Goal: Transaction & Acquisition: Obtain resource

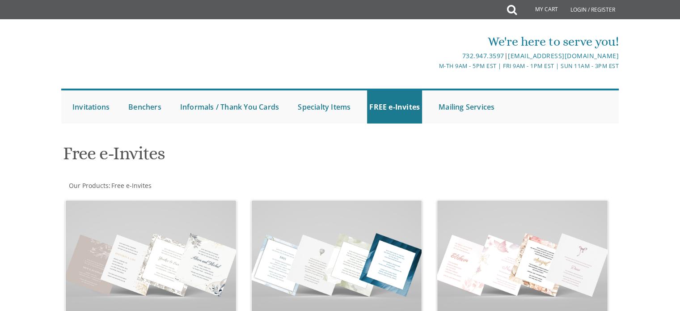
click at [603, 165] on div "Free e-Invites" at bounding box center [340, 154] width 568 height 35
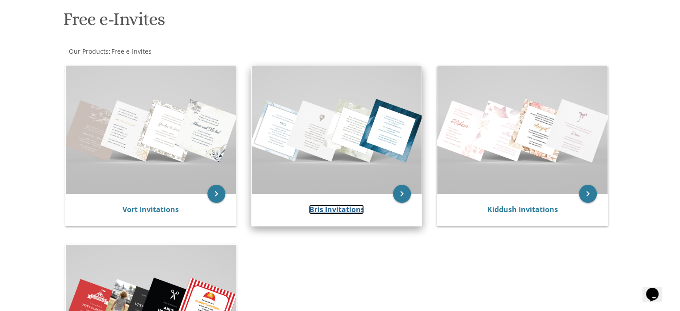
click at [350, 209] on link "Bris Invitations" at bounding box center [336, 209] width 55 height 10
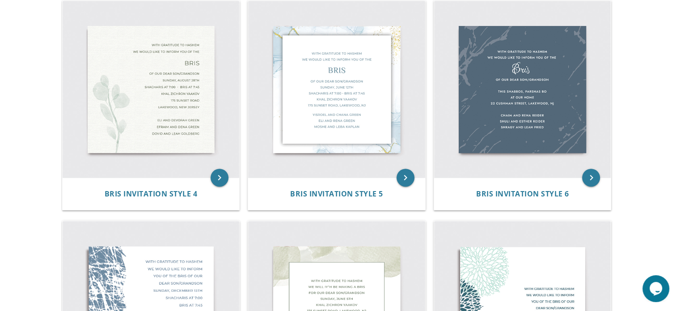
scroll to position [410, 0]
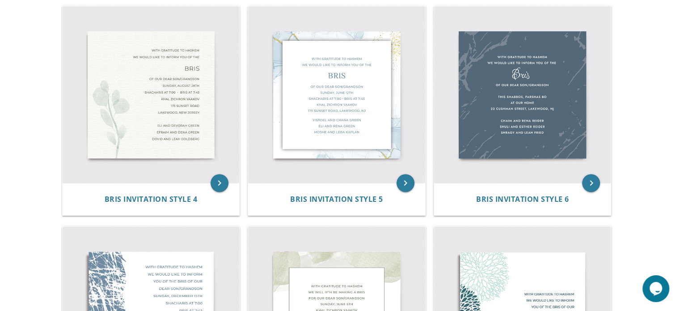
drag, startPoint x: 686, startPoint y: 123, endPoint x: 641, endPoint y: 150, distance: 52.5
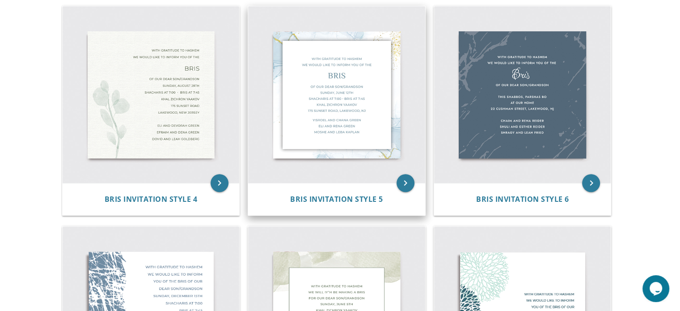
click at [299, 155] on img at bounding box center [336, 94] width 177 height 177
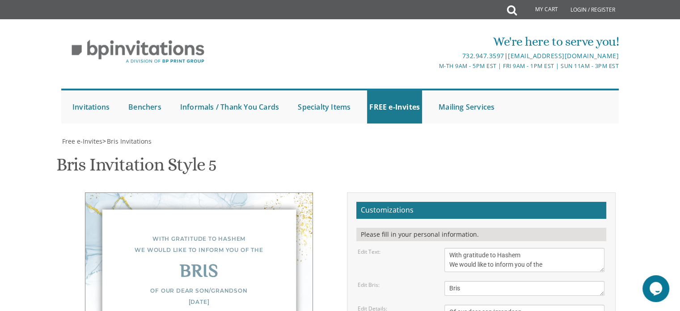
scroll to position [125, 0]
drag, startPoint x: 468, startPoint y: 197, endPoint x: 451, endPoint y: 194, distance: 17.8
drag, startPoint x: 476, startPoint y: 195, endPoint x: 519, endPoint y: 196, distance: 42.9
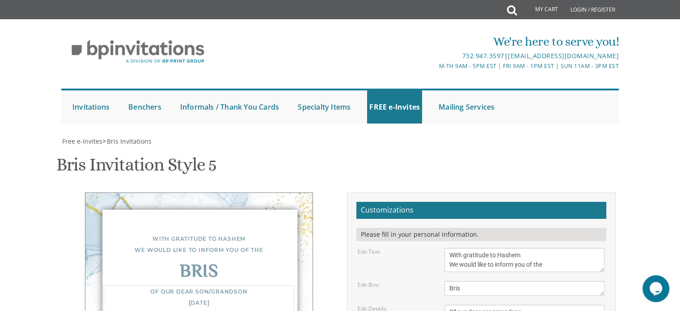
drag, startPoint x: 504, startPoint y: 205, endPoint x: 432, endPoint y: 198, distance: 72.7
drag, startPoint x: 504, startPoint y: 203, endPoint x: 445, endPoint y: 208, distance: 58.8
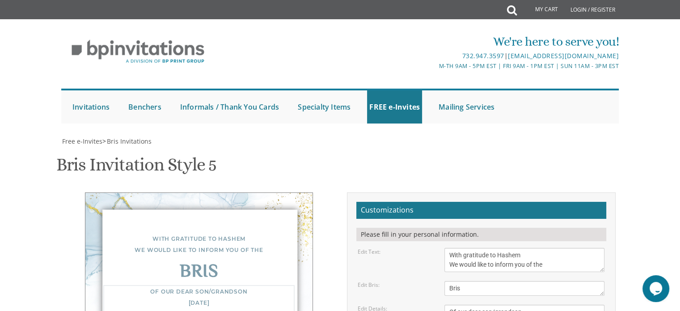
drag, startPoint x: 517, startPoint y: 216, endPoint x: 465, endPoint y: 212, distance: 52.5
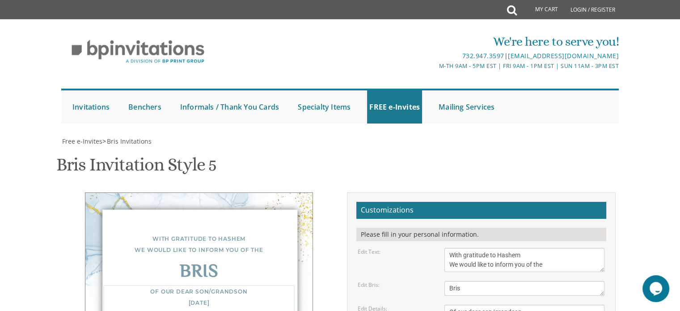
drag, startPoint x: 562, startPoint y: 222, endPoint x: 448, endPoint y: 224, distance: 113.6
type textarea "Of our dear son/grandson Monday, September 15th Bris at 8:45 Bais Knesses Ezras…"
drag, startPoint x: 516, startPoint y: 248, endPoint x: 443, endPoint y: 245, distance: 73.4
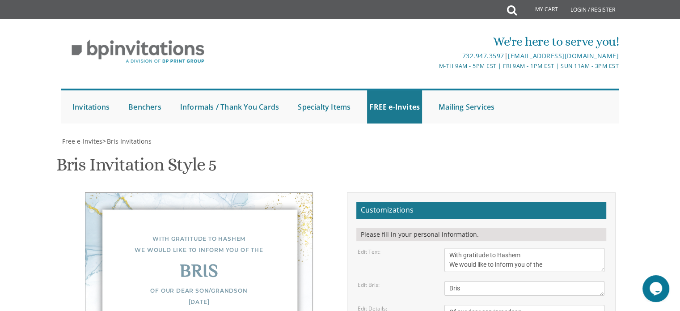
drag, startPoint x: 502, startPoint y: 256, endPoint x: 436, endPoint y: 257, distance: 65.7
drag, startPoint x: 532, startPoint y: 270, endPoint x: 414, endPoint y: 263, distance: 118.2
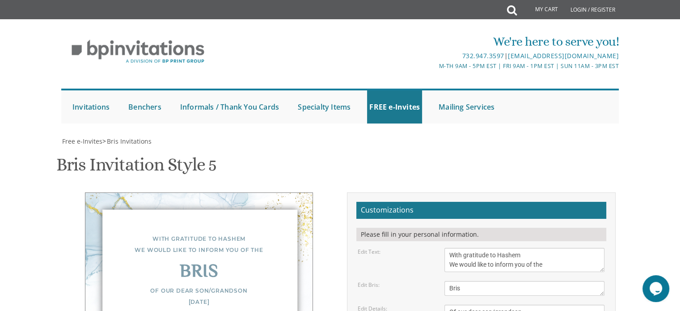
scroll to position [6, 0]
type textarea "Yoni and Ora Novack Aron and Tzipora Dena Novack Noa Novack Binyamin and Rachel…"
drag, startPoint x: 524, startPoint y: 128, endPoint x: 434, endPoint y: 123, distance: 90.0
click at [434, 248] on div "Edit Text: With gratitude to Hashem We would like to inform you of the" at bounding box center [481, 260] width 260 height 24
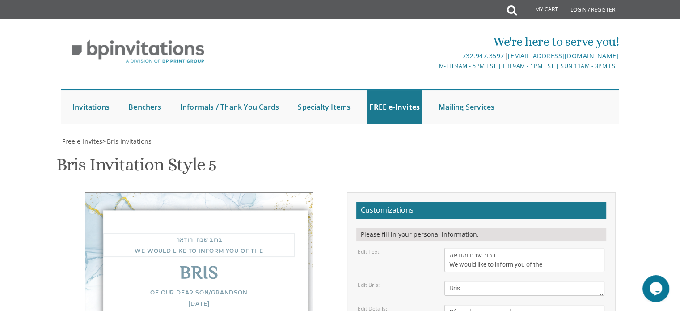
click at [450, 248] on textarea "With gratitude to Hashem We would like to inform you of the" at bounding box center [524, 260] width 160 height 24
click at [447, 248] on textarea "With gratitude to Hashem We would like to inform you of the" at bounding box center [524, 260] width 160 height 24
click at [497, 248] on textarea "With gratitude to Hashem We would like to inform you of the" at bounding box center [524, 260] width 160 height 24
type textarea "ברוב שבח והודאה להשי"ת We would like to inform you of the"
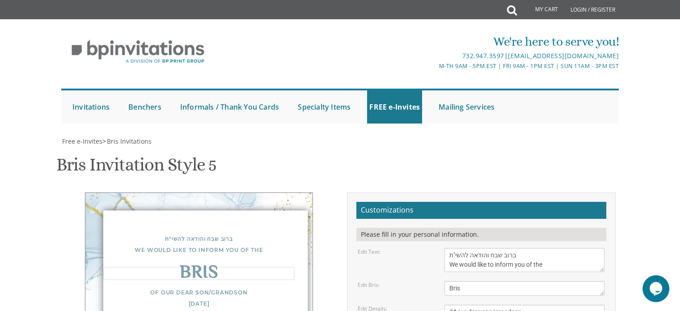
drag, startPoint x: 461, startPoint y: 96, endPoint x: 436, endPoint y: 96, distance: 24.1
click at [436, 281] on div "Edit Bris: Bris" at bounding box center [481, 288] width 260 height 15
type textarea "ברית"
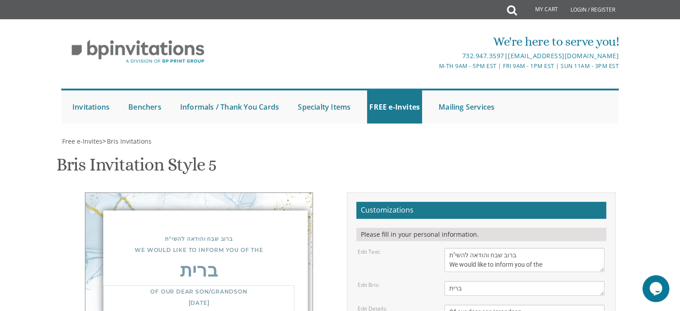
drag, startPoint x: 460, startPoint y: 97, endPoint x: 448, endPoint y: 95, distance: 11.7
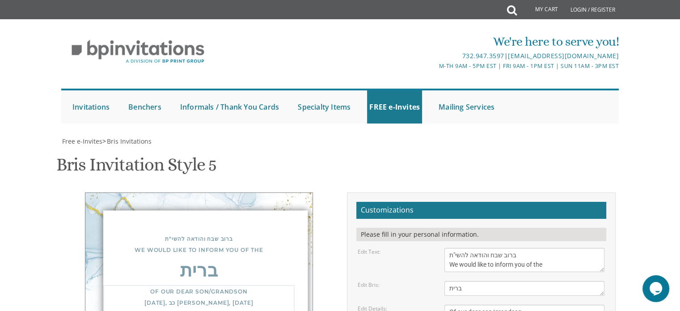
drag, startPoint x: 520, startPoint y: 107, endPoint x: 449, endPoint y: 103, distance: 71.2
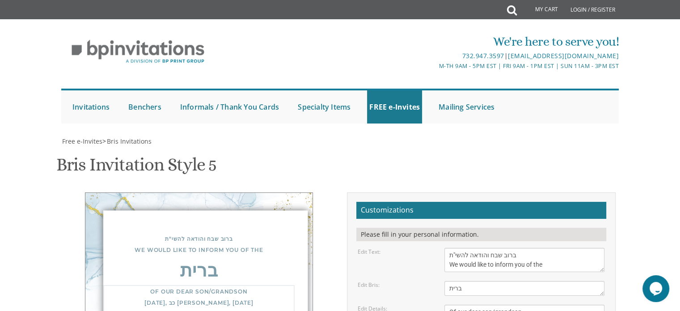
drag, startPoint x: 511, startPoint y: 117, endPoint x: 444, endPoint y: 115, distance: 67.5
type textarea "Of our dear son/grandson Monday, כב אלול, September 15th ברית at 8:45 בית כנסת …"
drag, startPoint x: 509, startPoint y: 137, endPoint x: 435, endPoint y: 135, distance: 74.3
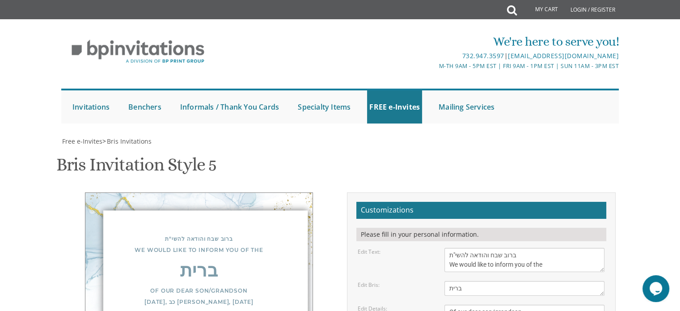
drag, startPoint x: 538, startPoint y: 148, endPoint x: 448, endPoint y: 152, distance: 90.5
drag, startPoint x: 537, startPoint y: 148, endPoint x: 441, endPoint y: 148, distance: 95.7
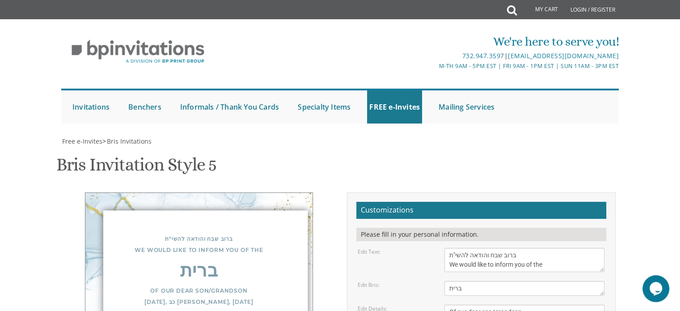
drag, startPoint x: 499, startPoint y: 82, endPoint x: 444, endPoint y: 70, distance: 55.9
drag, startPoint x: 541, startPoint y: 79, endPoint x: 437, endPoint y: 85, distance: 104.0
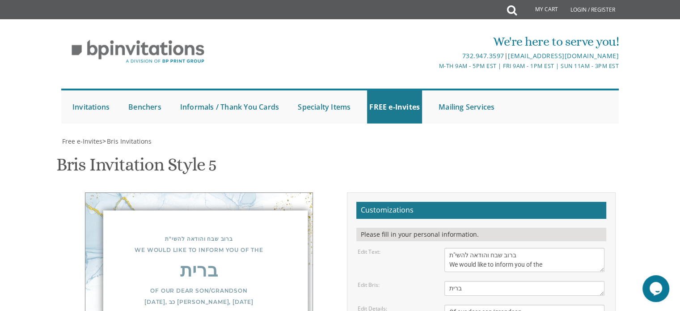
drag, startPoint x: 489, startPoint y: 73, endPoint x: 443, endPoint y: 73, distance: 46.5
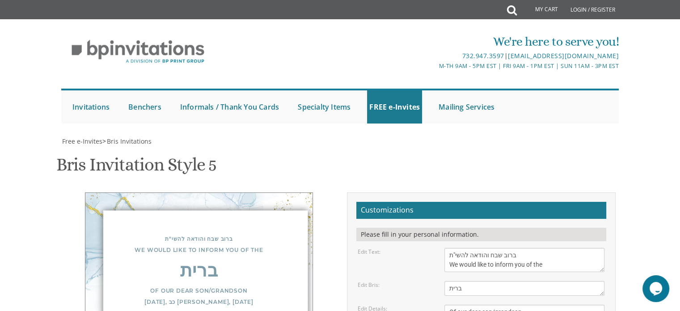
scroll to position [6, 0]
paste textarea "נועה נובק ע"ה"
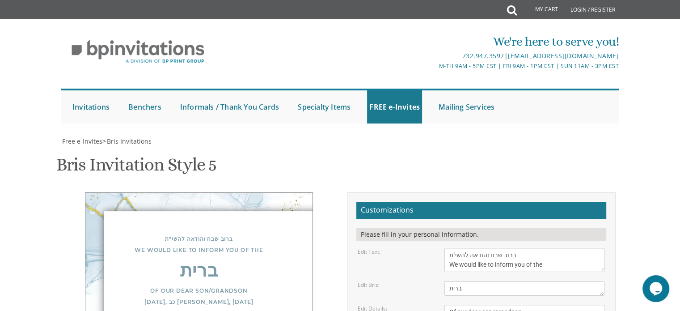
type textarea "יונה קלמן ואורה נובק אהרן וצפורה דינה נובק בנימין ורחל לוונטל נועה נובק ע"ה"
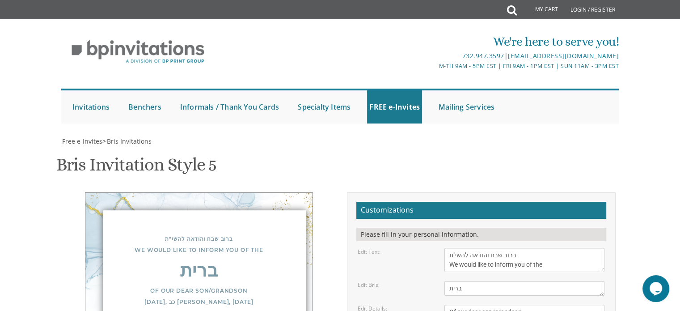
type input "oralowee@gmail.com"
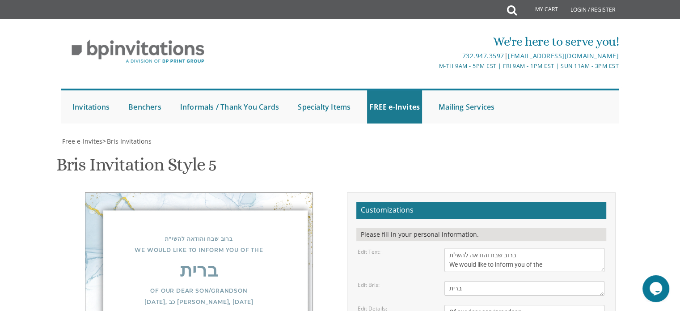
drag, startPoint x: 507, startPoint y: 177, endPoint x: 447, endPoint y: 180, distance: 59.6
drag, startPoint x: 447, startPoint y: 180, endPoint x: 508, endPoint y: 181, distance: 60.8
